Goal: Information Seeking & Learning: Learn about a topic

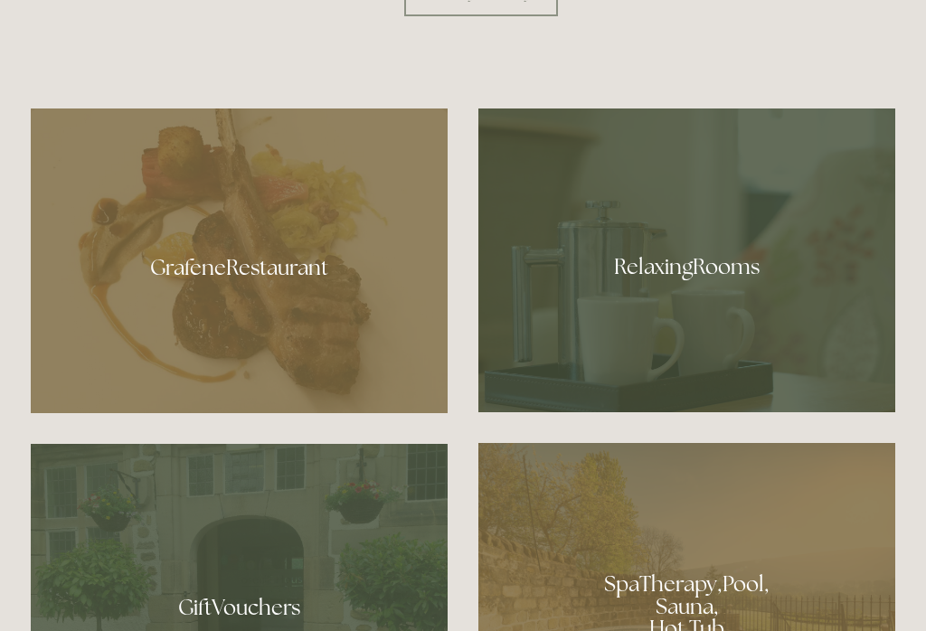
scroll to position [975, 0]
click at [655, 289] on div at bounding box center [687, 261] width 417 height 304
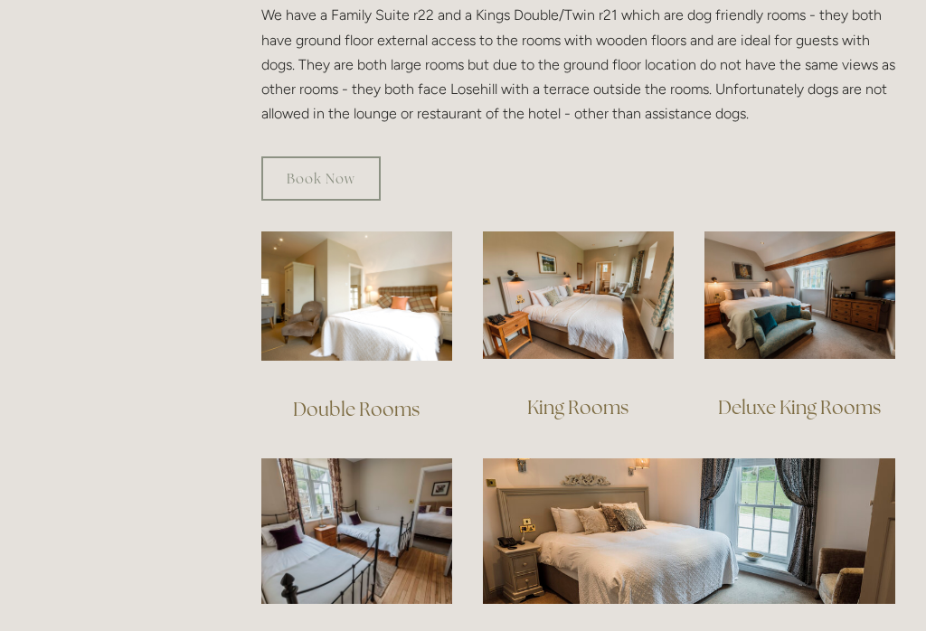
scroll to position [1098, 0]
click at [371, 289] on img at bounding box center [356, 296] width 191 height 129
